Goal: Information Seeking & Learning: Compare options

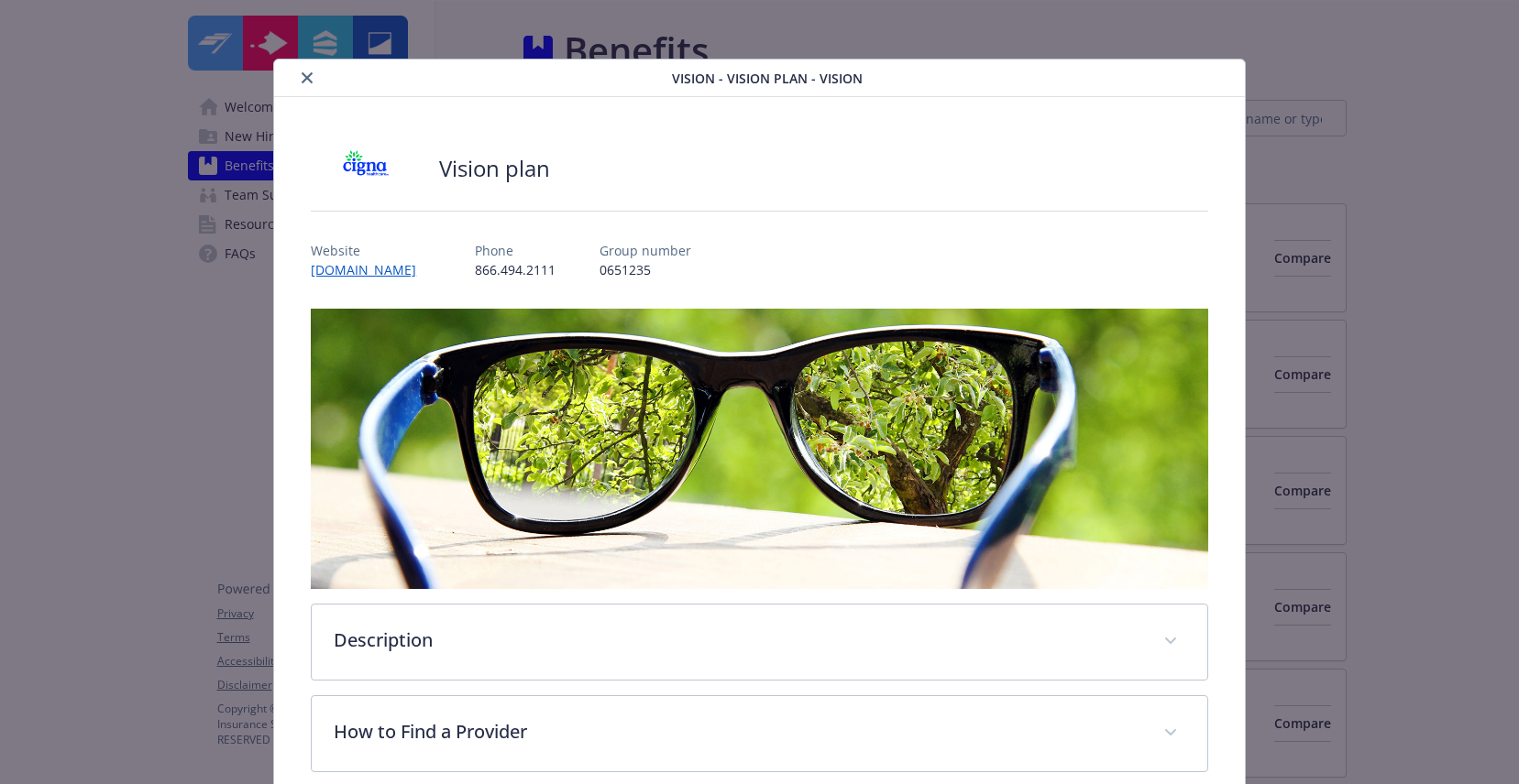
scroll to position [55, 0]
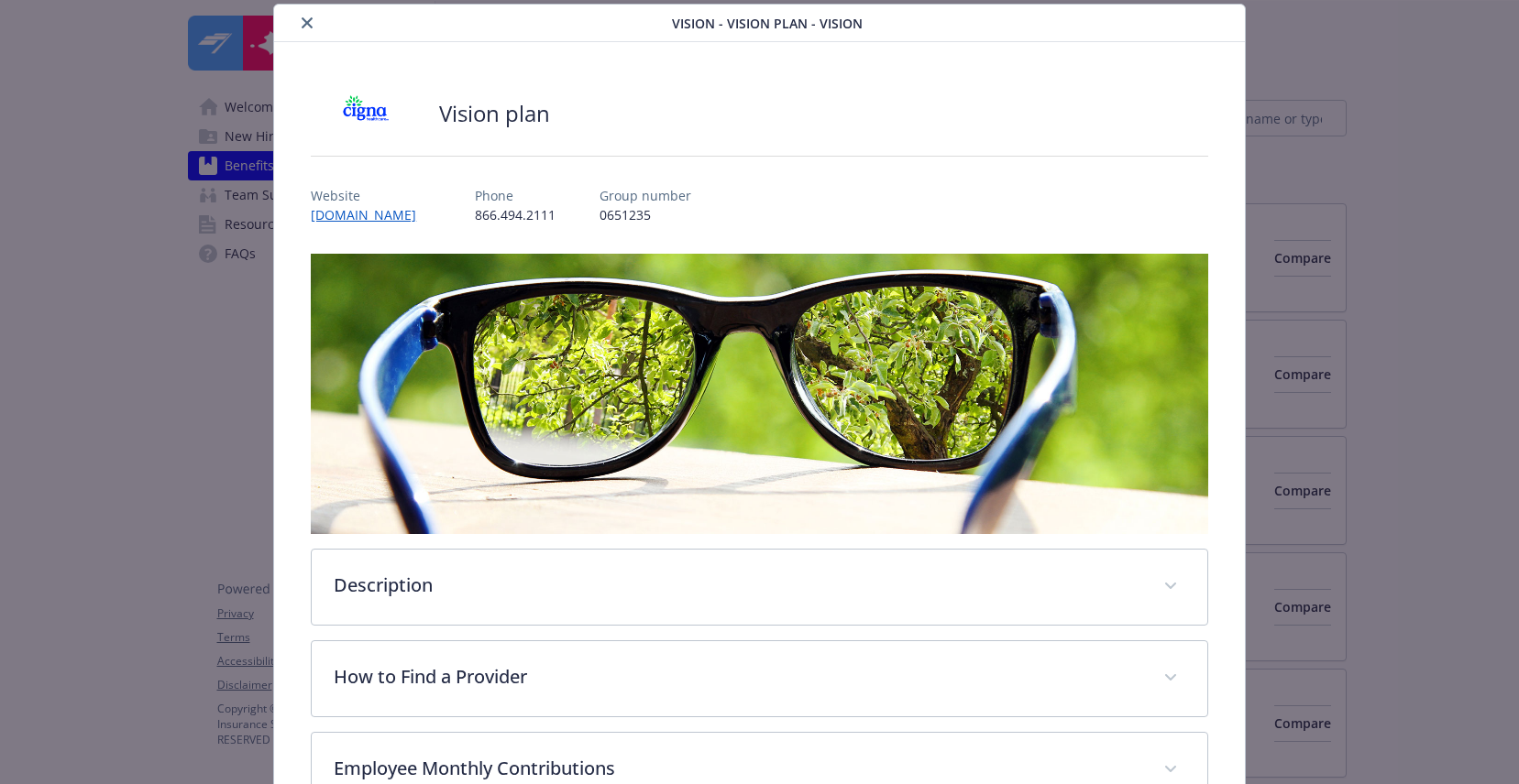
click at [315, 28] on button "close" at bounding box center [307, 22] width 22 height 22
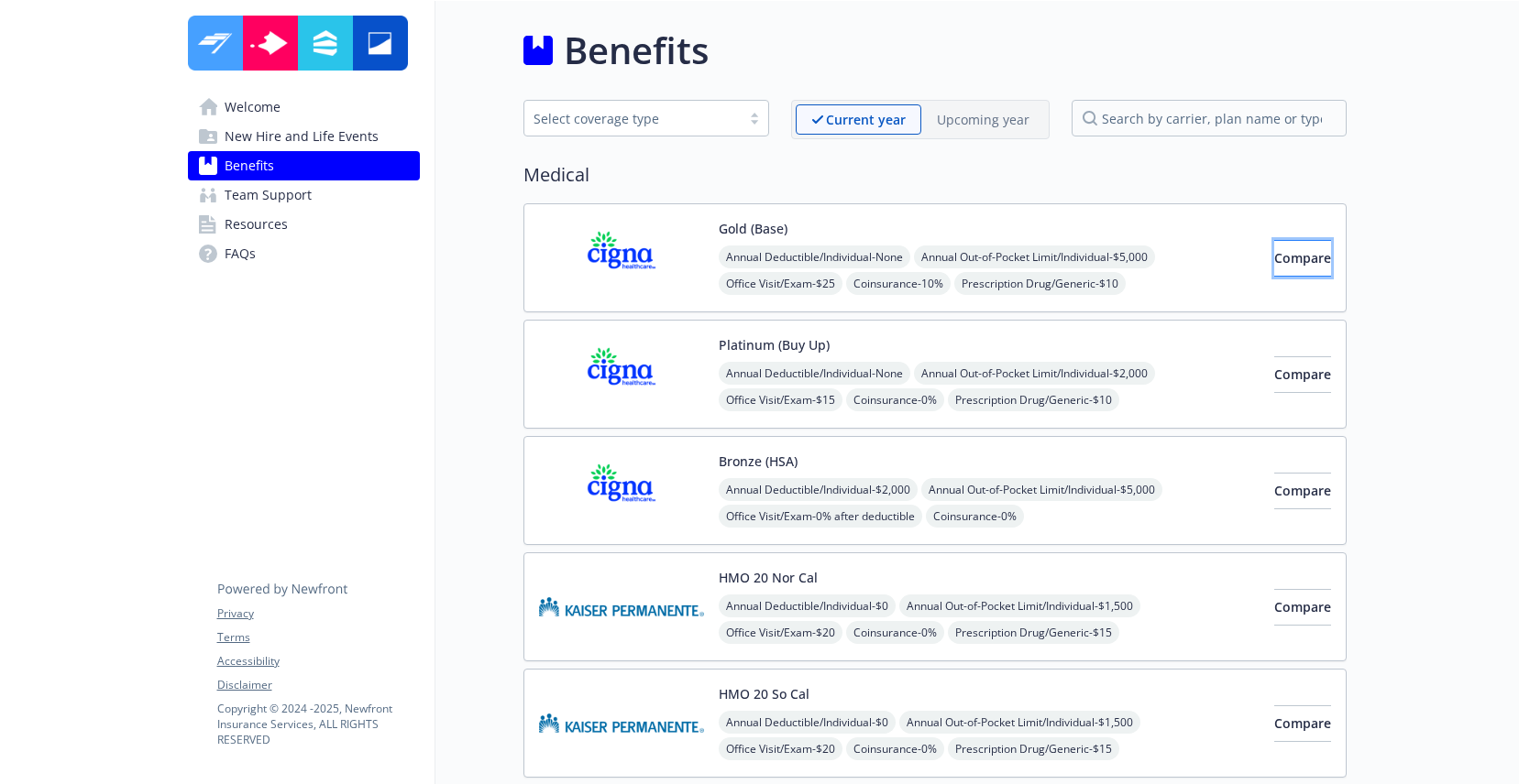
click at [1277, 265] on span "Compare" at bounding box center [1303, 258] width 57 height 18
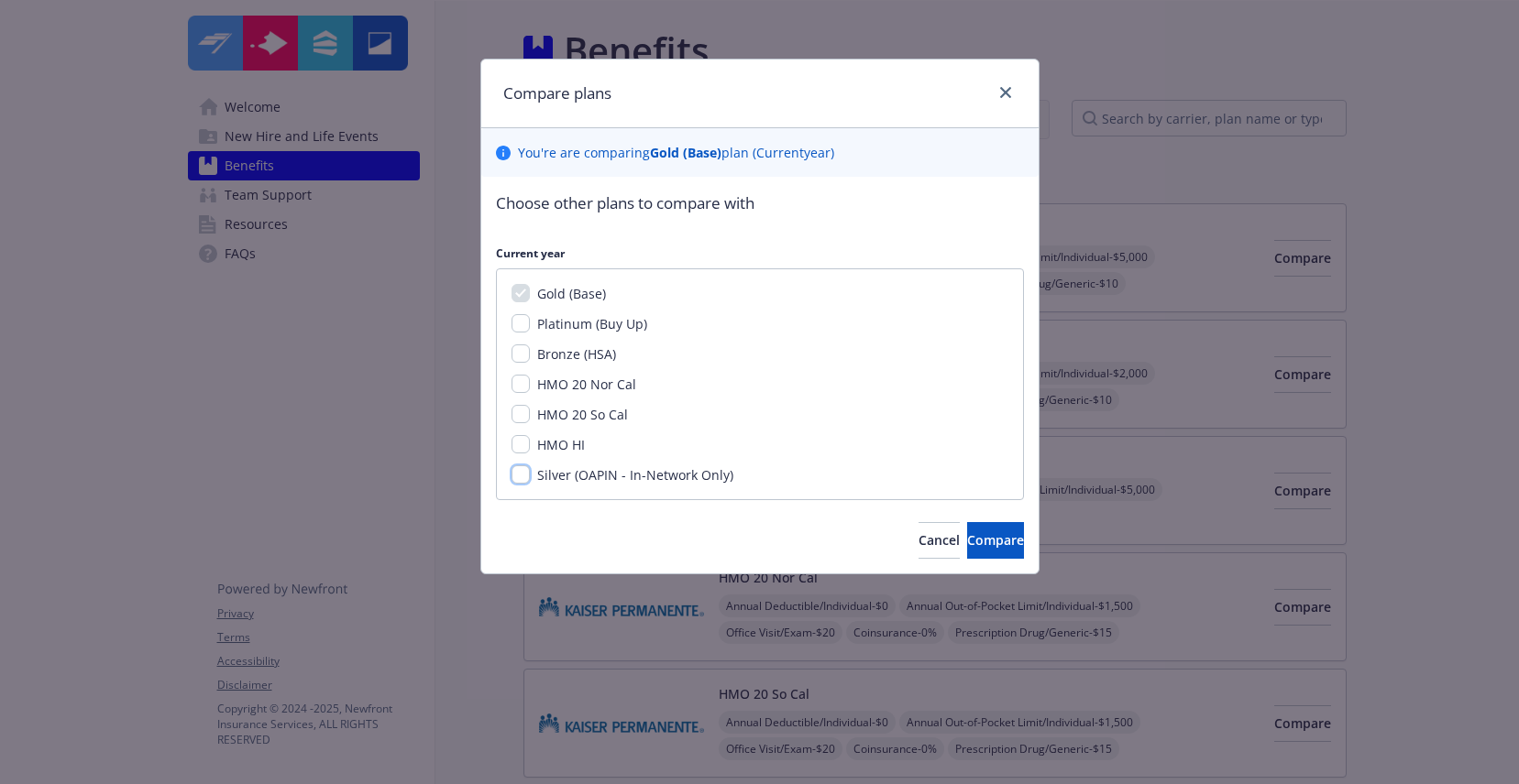
click at [518, 477] on input "Silver (OAPIN - In-Network Only)" at bounding box center [520, 474] width 19 height 19
checkbox input "true"
click at [967, 535] on button "Compare" at bounding box center [996, 540] width 57 height 36
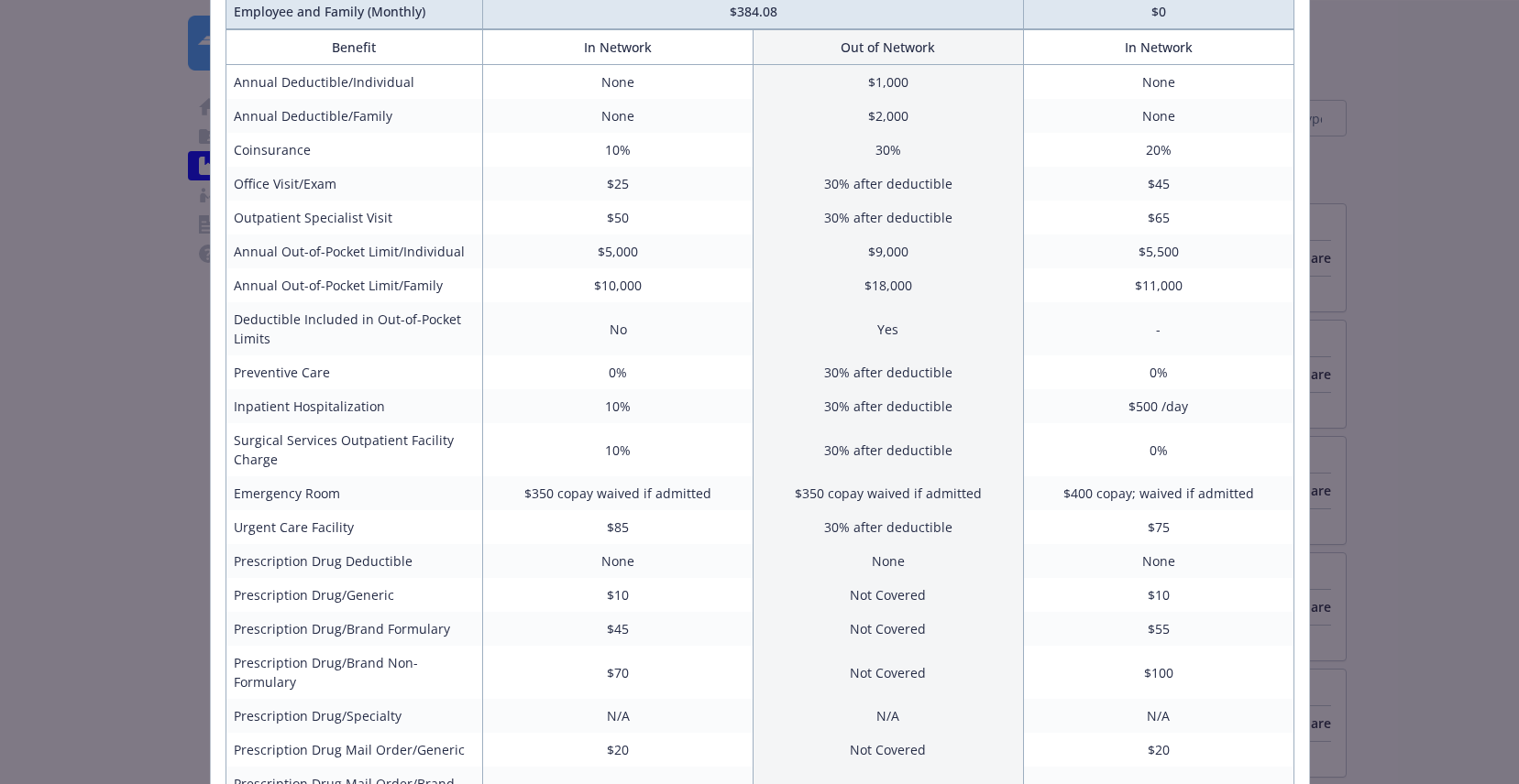
scroll to position [421, 0]
